Goal: Task Accomplishment & Management: Manage account settings

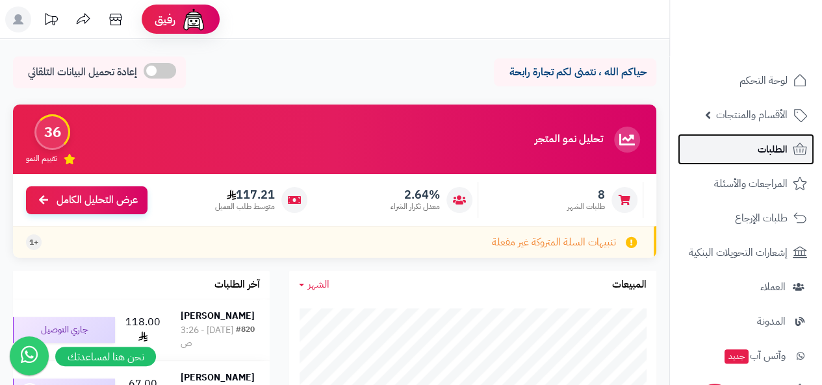
click at [773, 153] on span "الطلبات" at bounding box center [773, 149] width 30 height 18
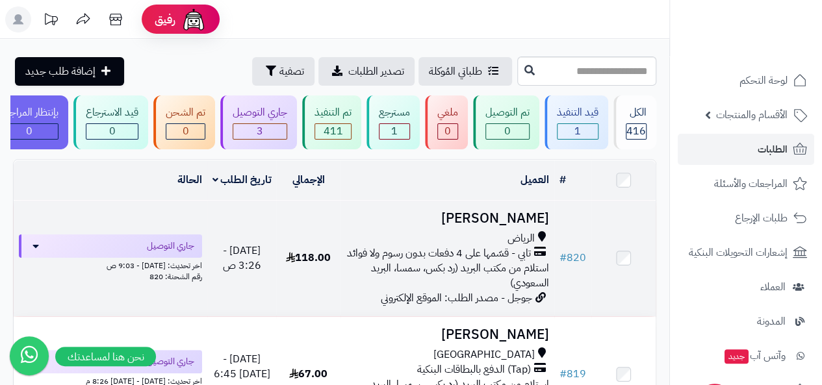
click at [503, 223] on h3 "[PERSON_NAME]" at bounding box center [447, 218] width 203 height 15
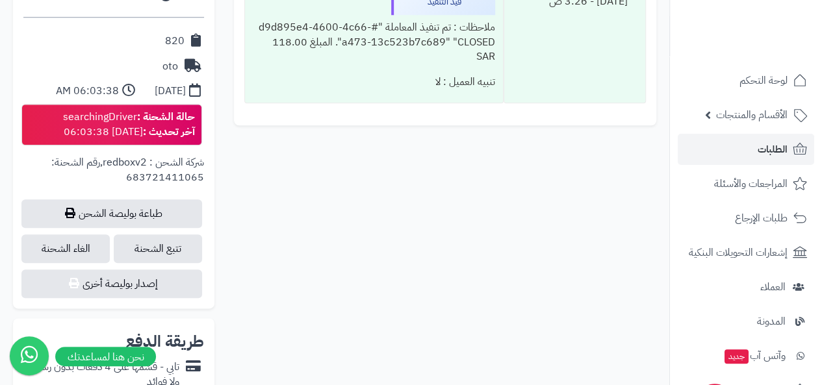
scroll to position [624, 0]
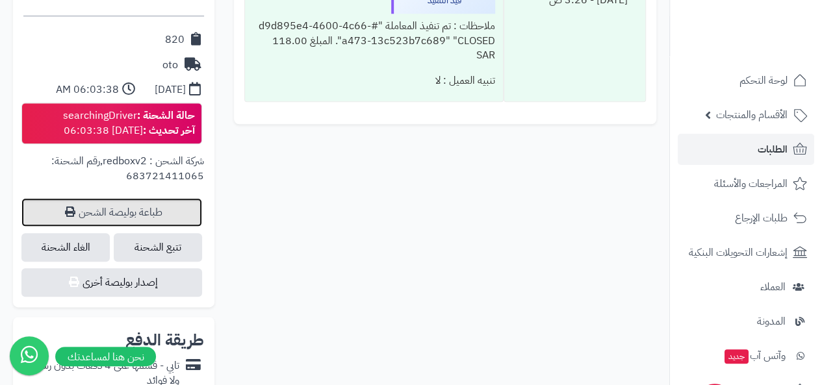
click at [160, 199] on link "طباعة بوليصة الشحن" at bounding box center [111, 212] width 181 height 29
